Goal: Find specific page/section: Find specific page/section

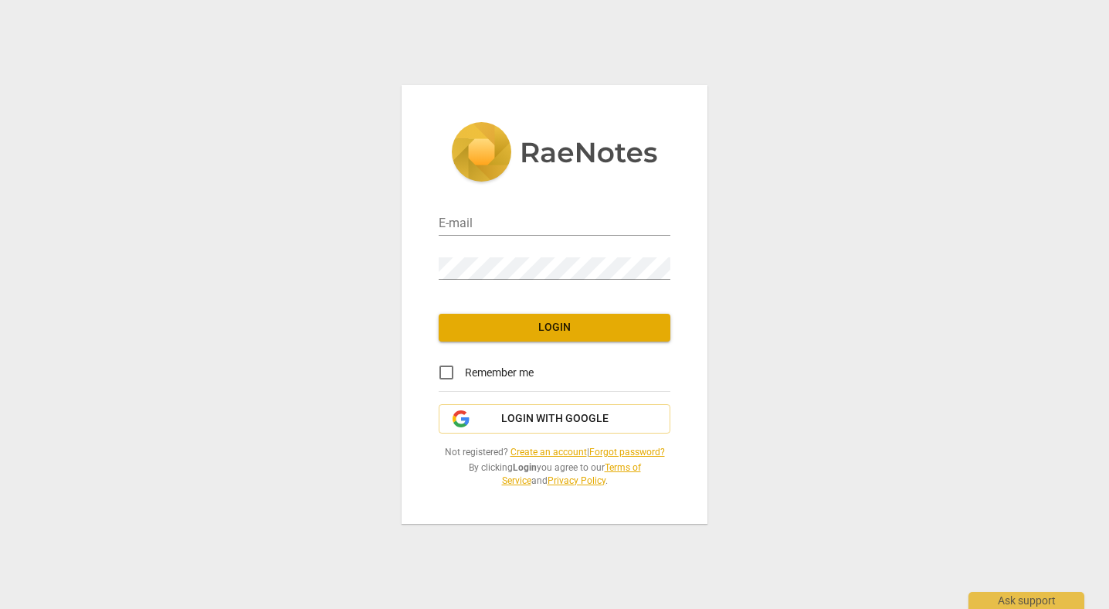
type input "[PERSON_NAME][EMAIL_ADDRESS][DOMAIN_NAME]"
click at [554, 328] on span "Login" at bounding box center [554, 327] width 207 height 15
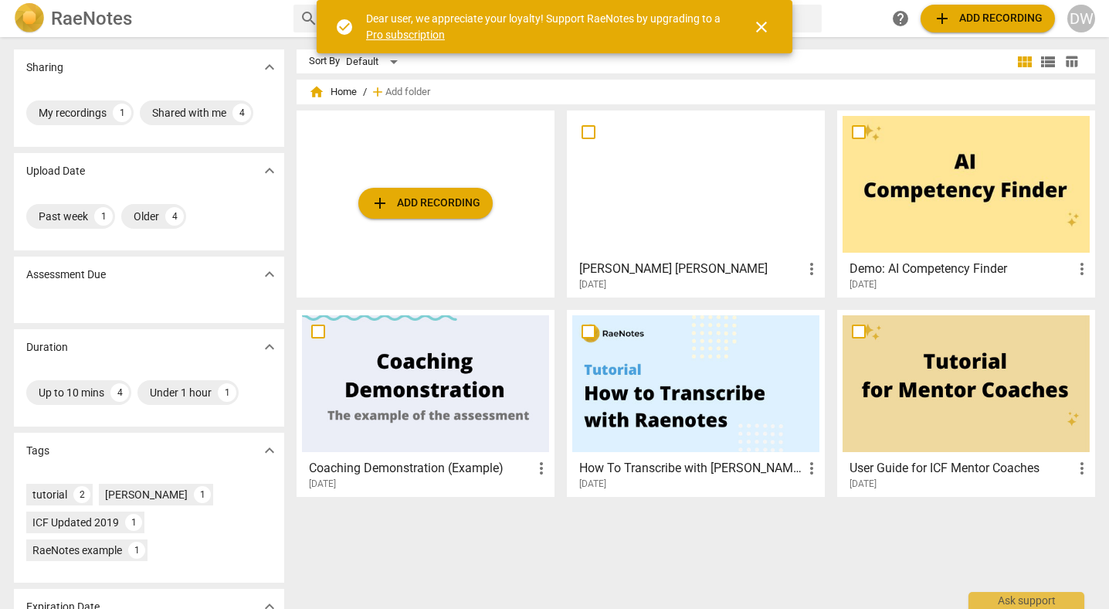
click at [735, 144] on div at bounding box center [695, 184] width 247 height 137
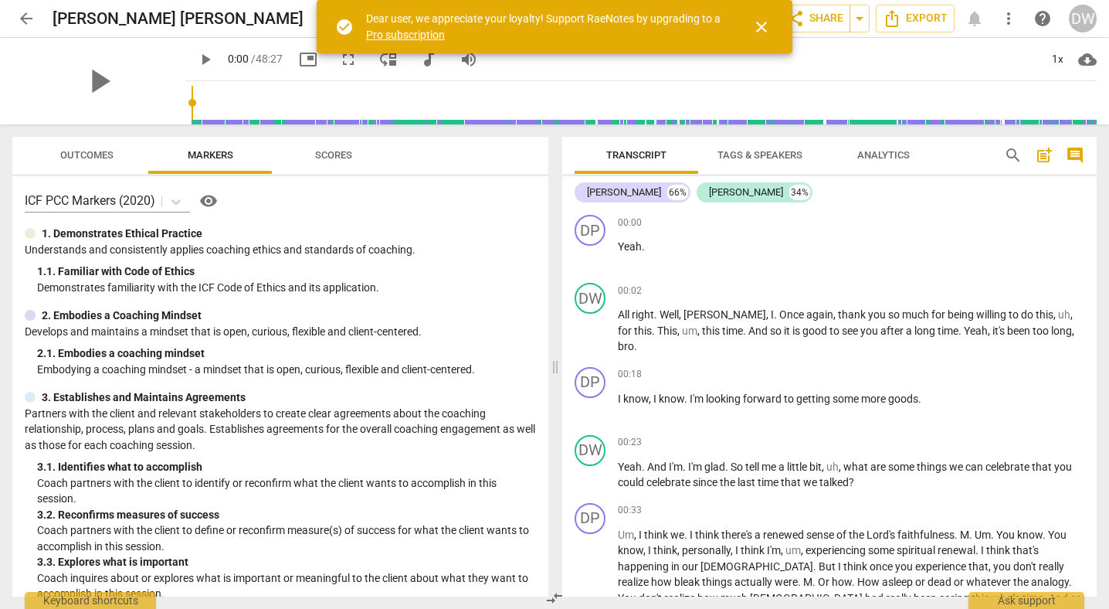
click at [337, 151] on span "Scores" at bounding box center [333, 155] width 37 height 12
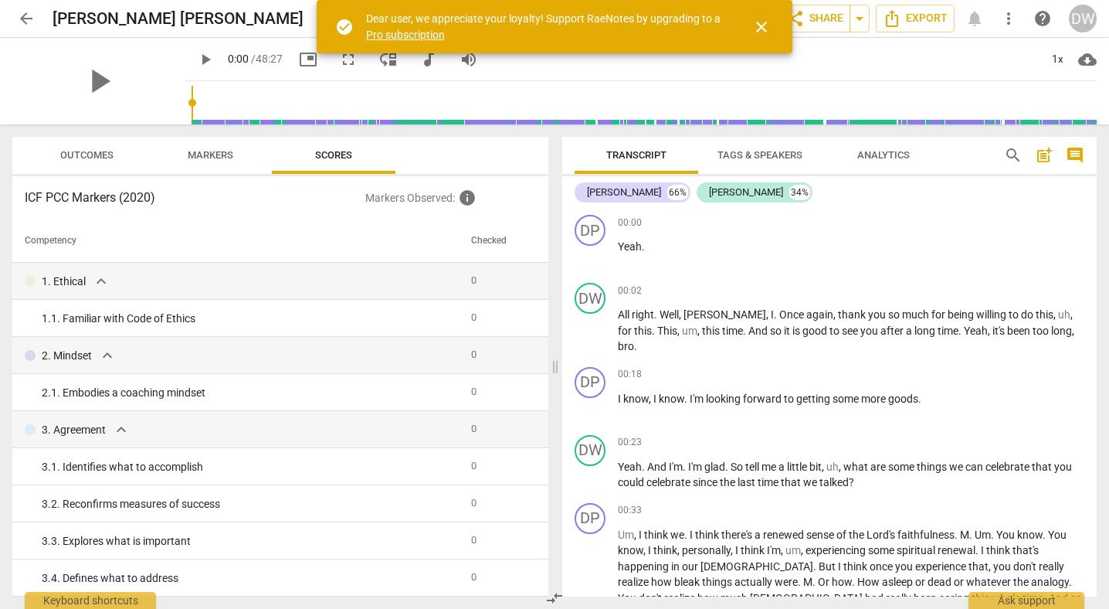
click at [227, 159] on span "Markers" at bounding box center [211, 155] width 46 height 12
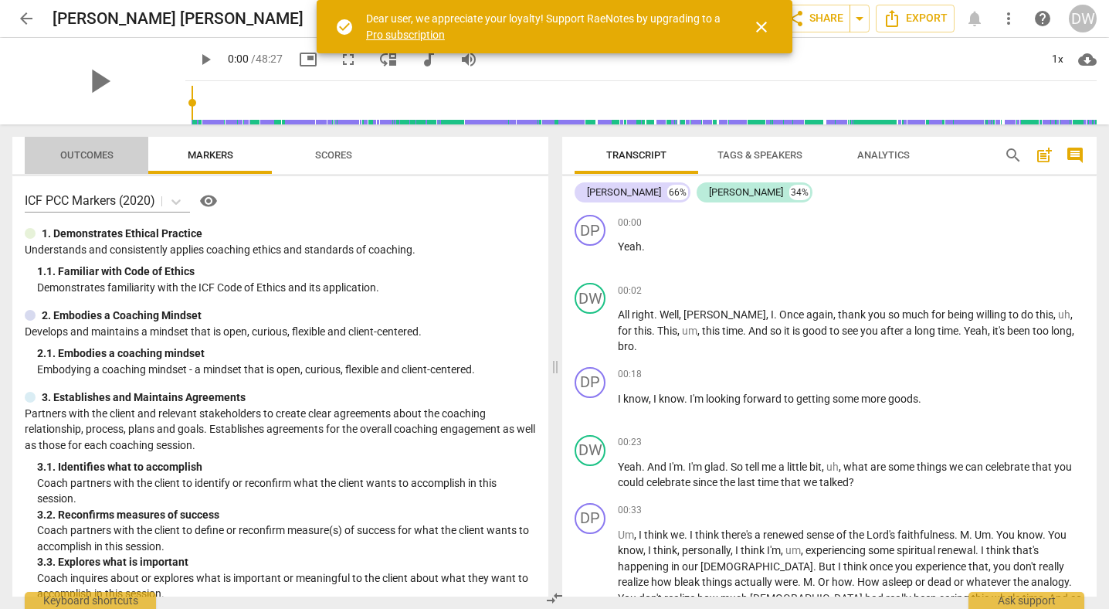
click at [86, 157] on span "Outcomes" at bounding box center [86, 155] width 53 height 12
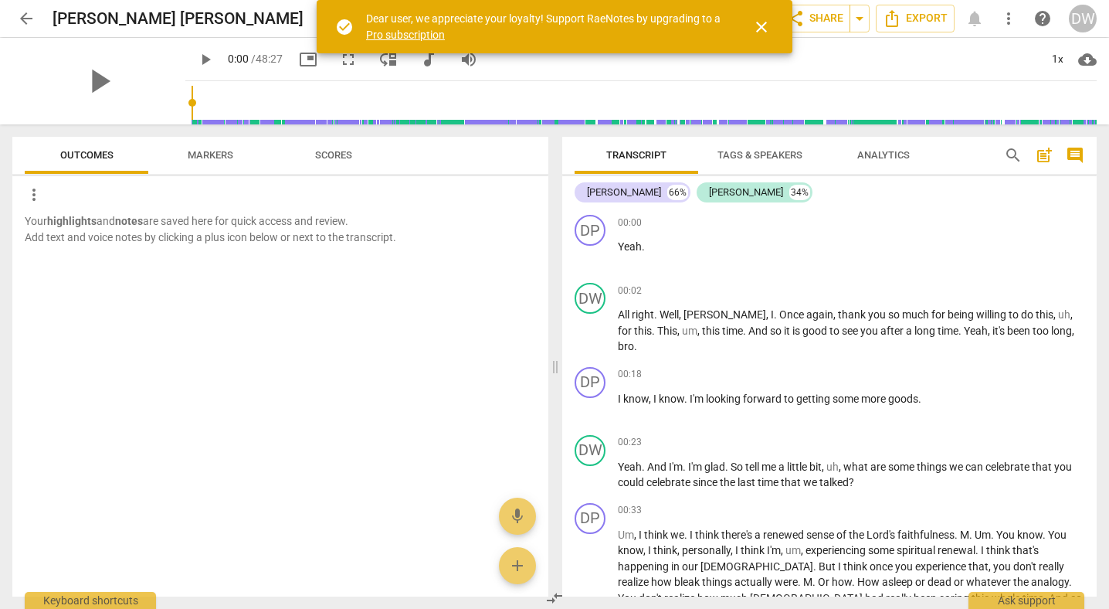
click at [887, 153] on span "Analytics" at bounding box center [883, 155] width 53 height 12
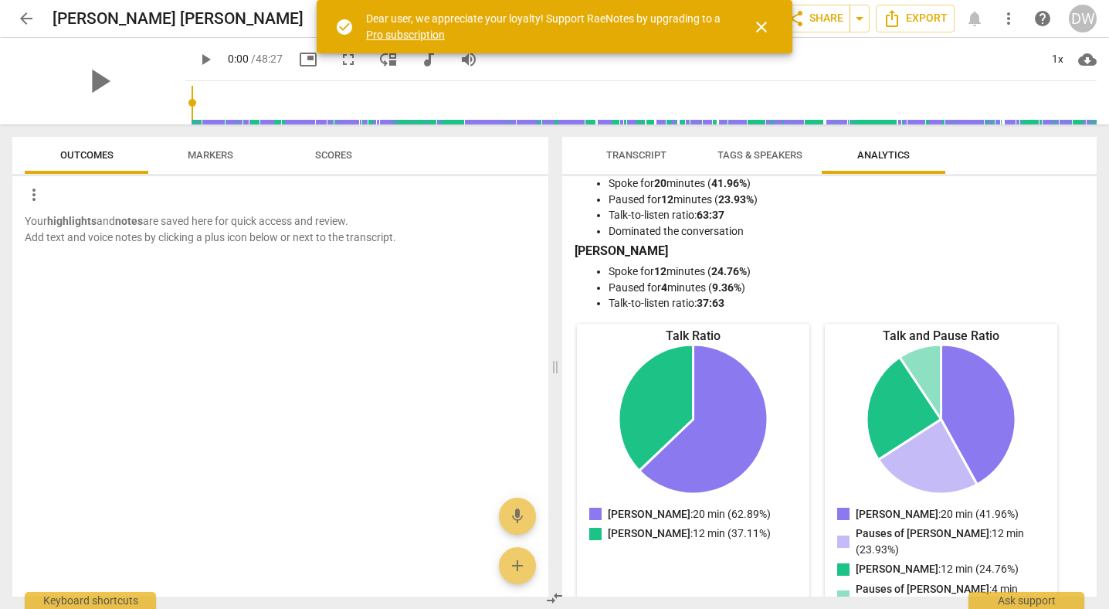
scroll to position [49, 0]
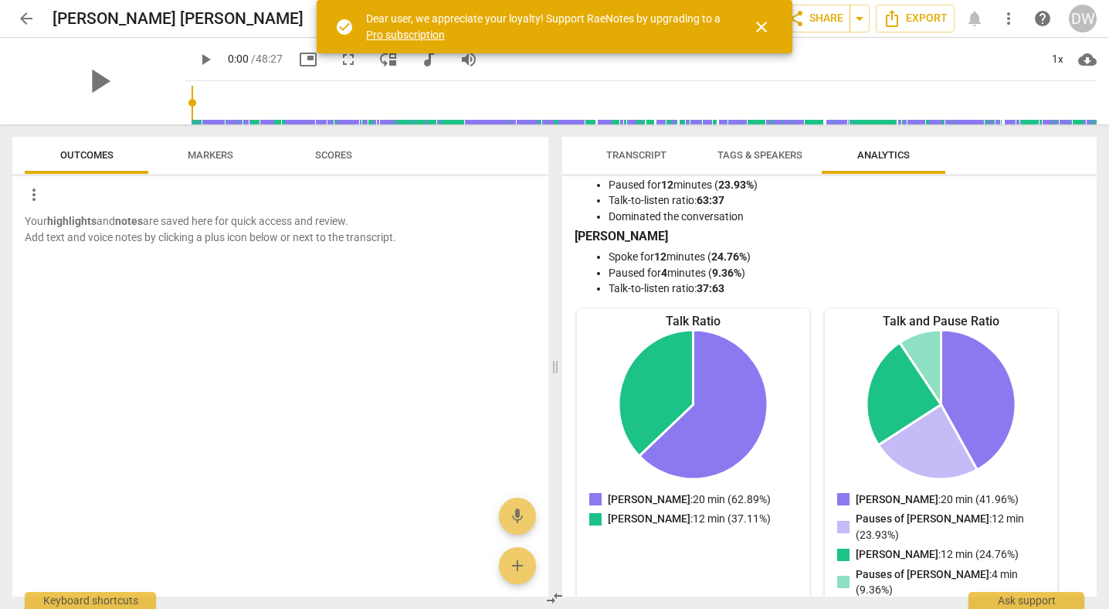
click at [757, 25] on span "close" at bounding box center [761, 27] width 19 height 19
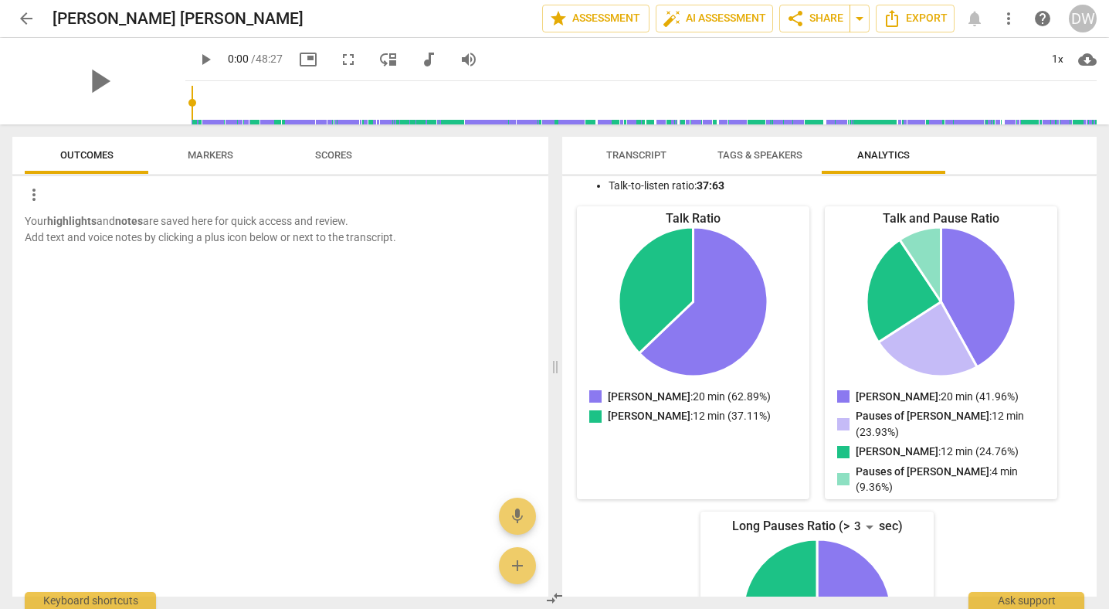
scroll to position [0, 0]
